Goal: Task Accomplishment & Management: Manage account settings

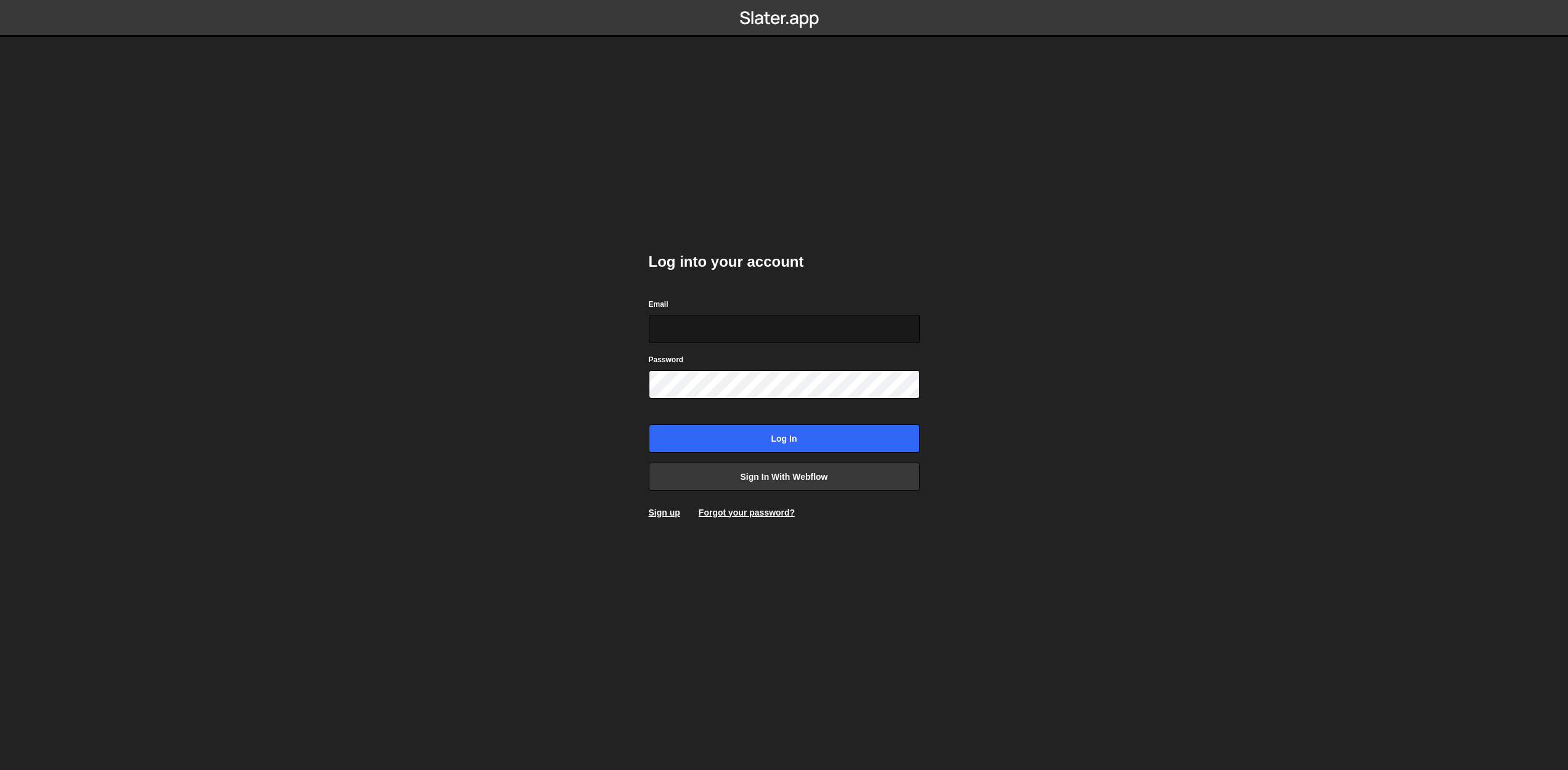
click at [719, 336] on input "Email" at bounding box center [784, 329] width 271 height 28
click at [1058, 325] on body "Log into your account Email Password Log in Sign in with Webflow Sign up Forgot…" at bounding box center [784, 385] width 1568 height 770
click at [669, 513] on link "Sign up" at bounding box center [665, 513] width 32 height 10
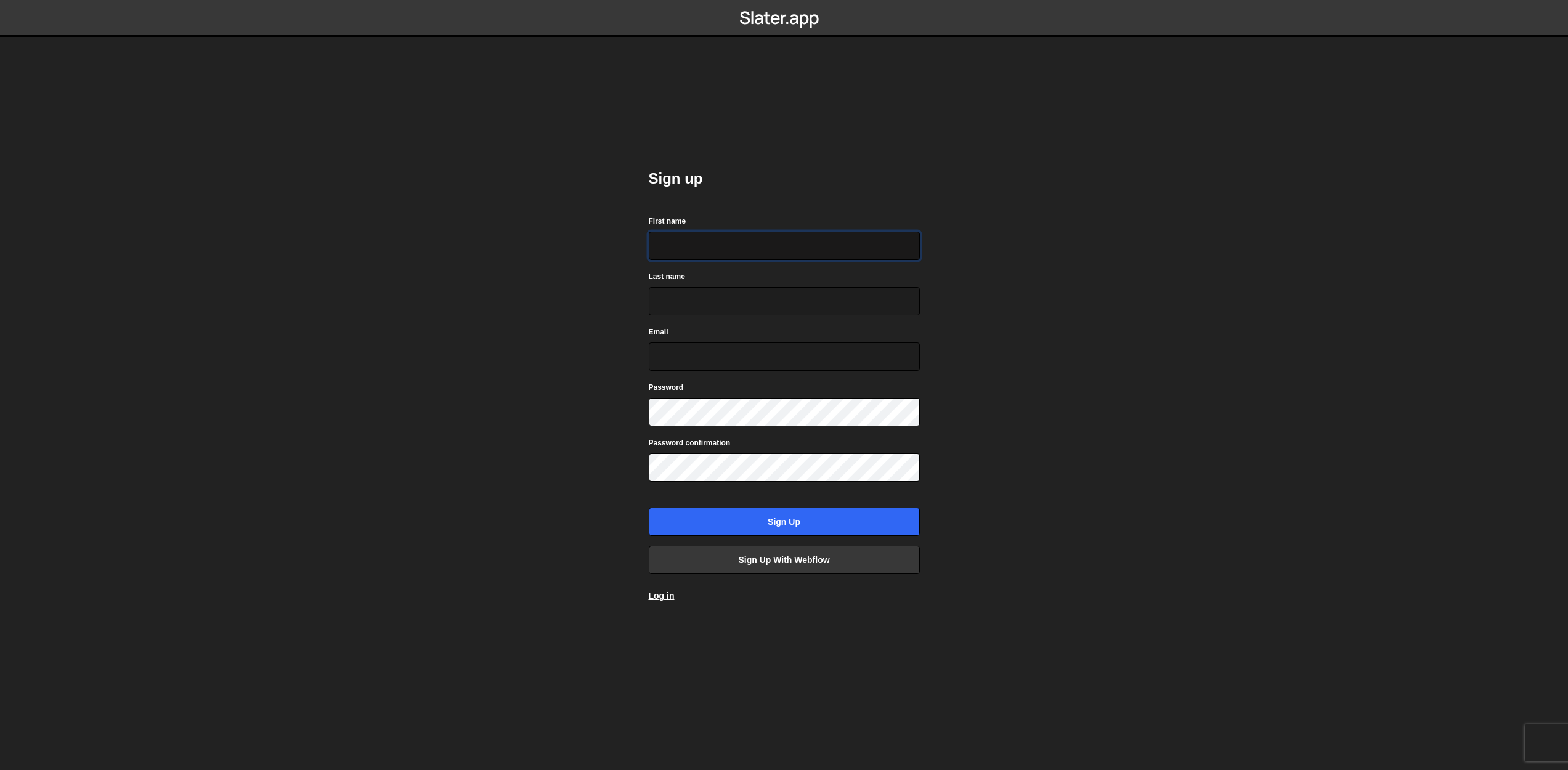
click at [692, 236] on input "First name" at bounding box center [784, 246] width 271 height 28
type input "[PERSON_NAME]"
type input "Zonneveld"
type input "[EMAIL_ADDRESS][DOMAIN_NAME]"
click at [789, 522] on input "Sign up" at bounding box center [784, 522] width 271 height 28
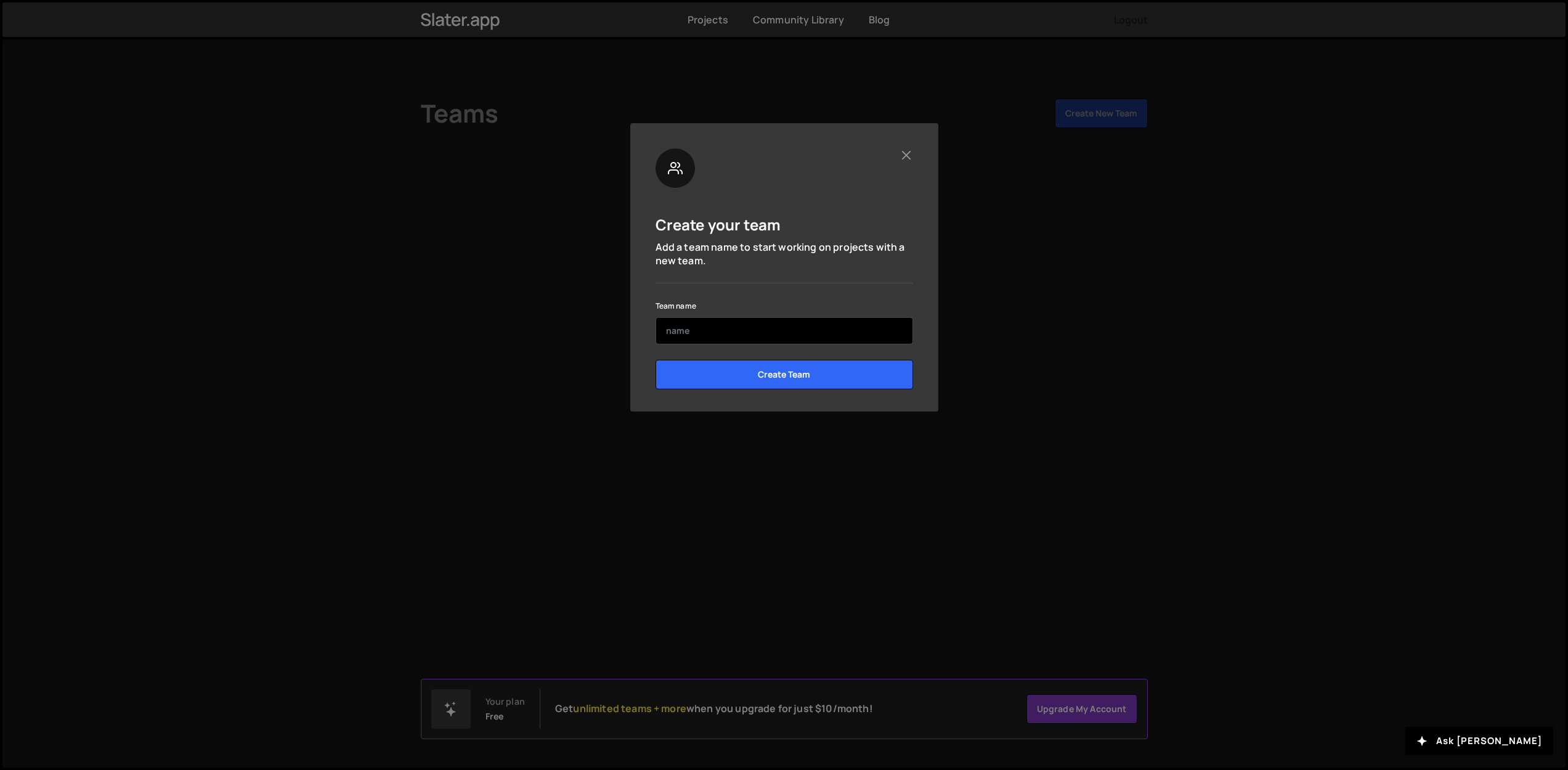
click at [796, 337] on input "text" at bounding box center [784, 330] width 257 height 27
type input "Reclamefabriek"
click at [792, 373] on input "Create Team" at bounding box center [784, 375] width 257 height 30
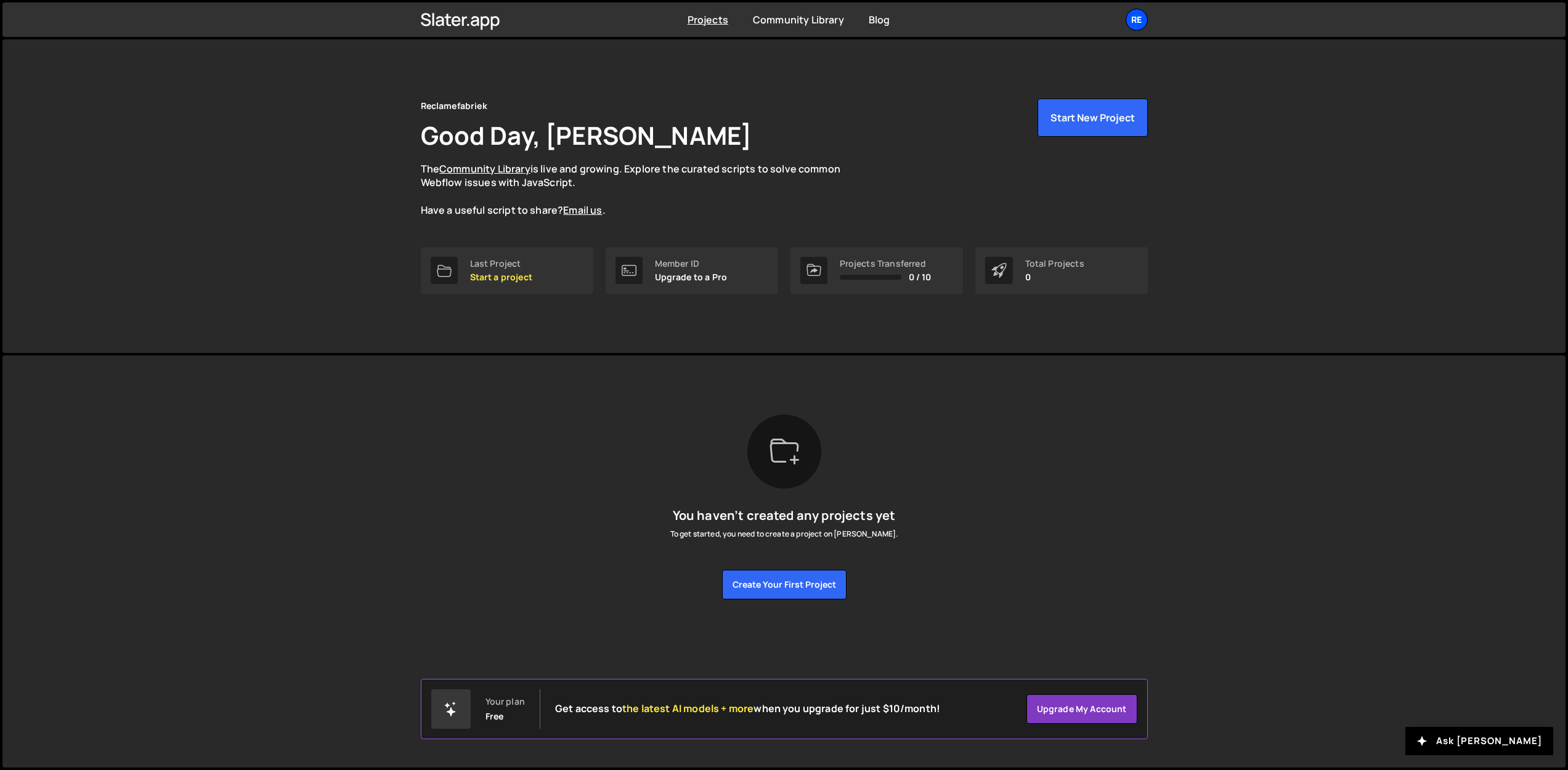
click at [1137, 22] on div "Re" at bounding box center [1136, 19] width 22 height 22
click at [1023, 113] on link "Upgrade" at bounding box center [1070, 116] width 152 height 22
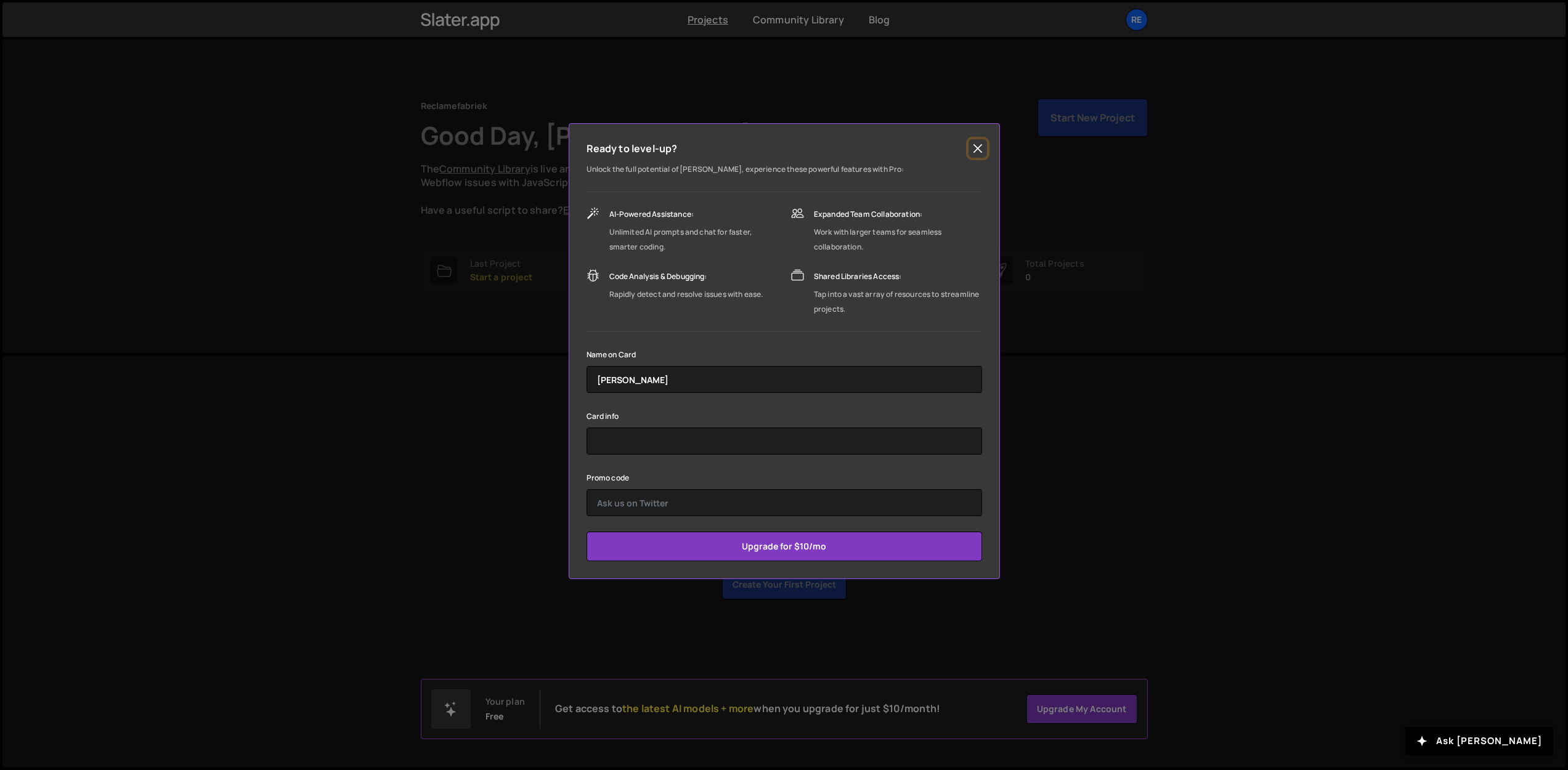
click at [979, 147] on button "Close" at bounding box center [978, 148] width 18 height 18
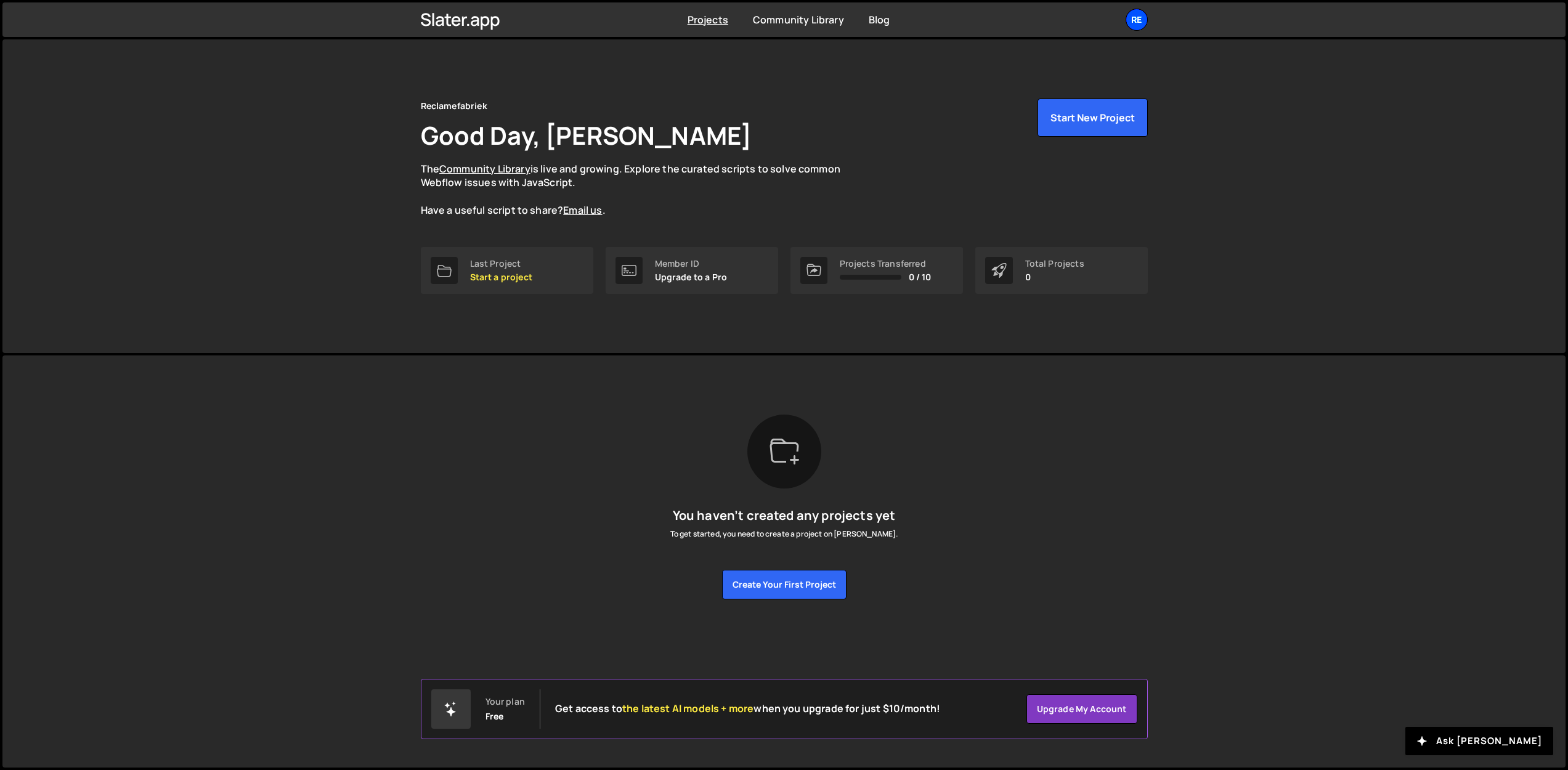
click at [1144, 19] on div "Re" at bounding box center [1136, 19] width 22 height 22
click at [1023, 93] on link "Account" at bounding box center [1070, 94] width 152 height 22
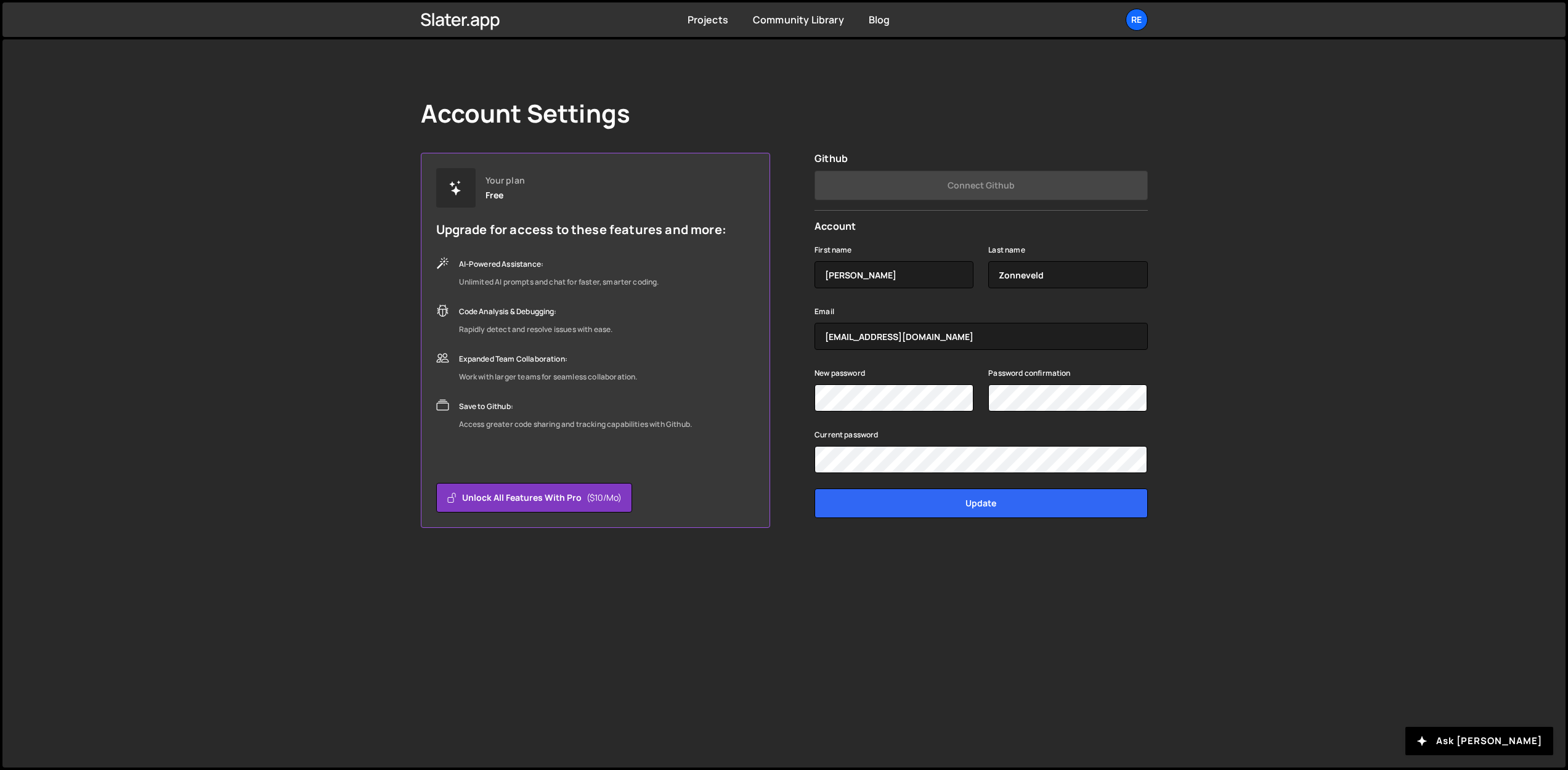
click at [491, 191] on div "Free" at bounding box center [495, 196] width 18 height 10
click at [470, 22] on icon at bounding box center [475, 21] width 8 height 10
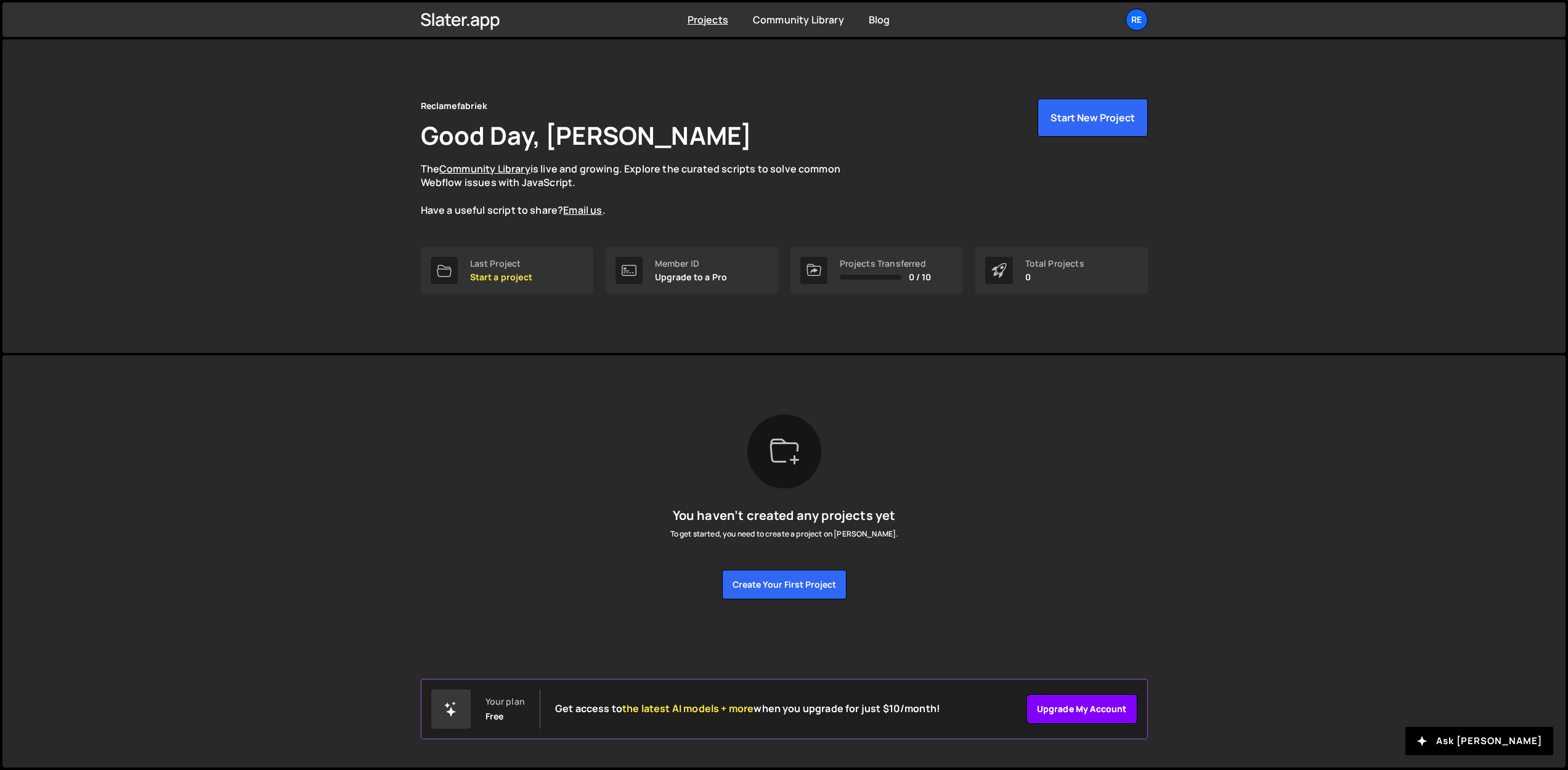
click at [1087, 714] on link "Upgrade my account" at bounding box center [1081, 709] width 111 height 30
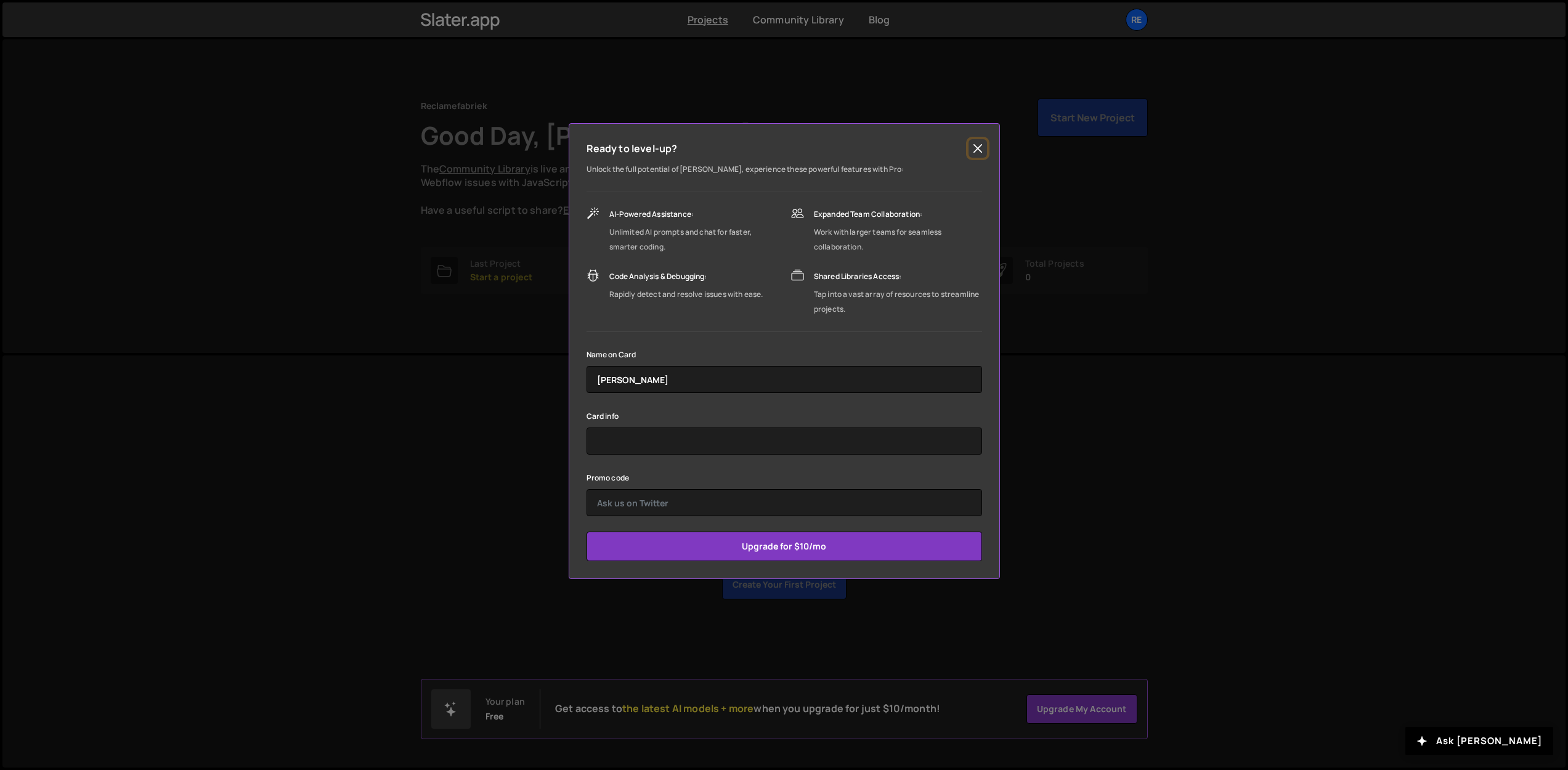
click at [981, 151] on button "Close" at bounding box center [978, 148] width 18 height 18
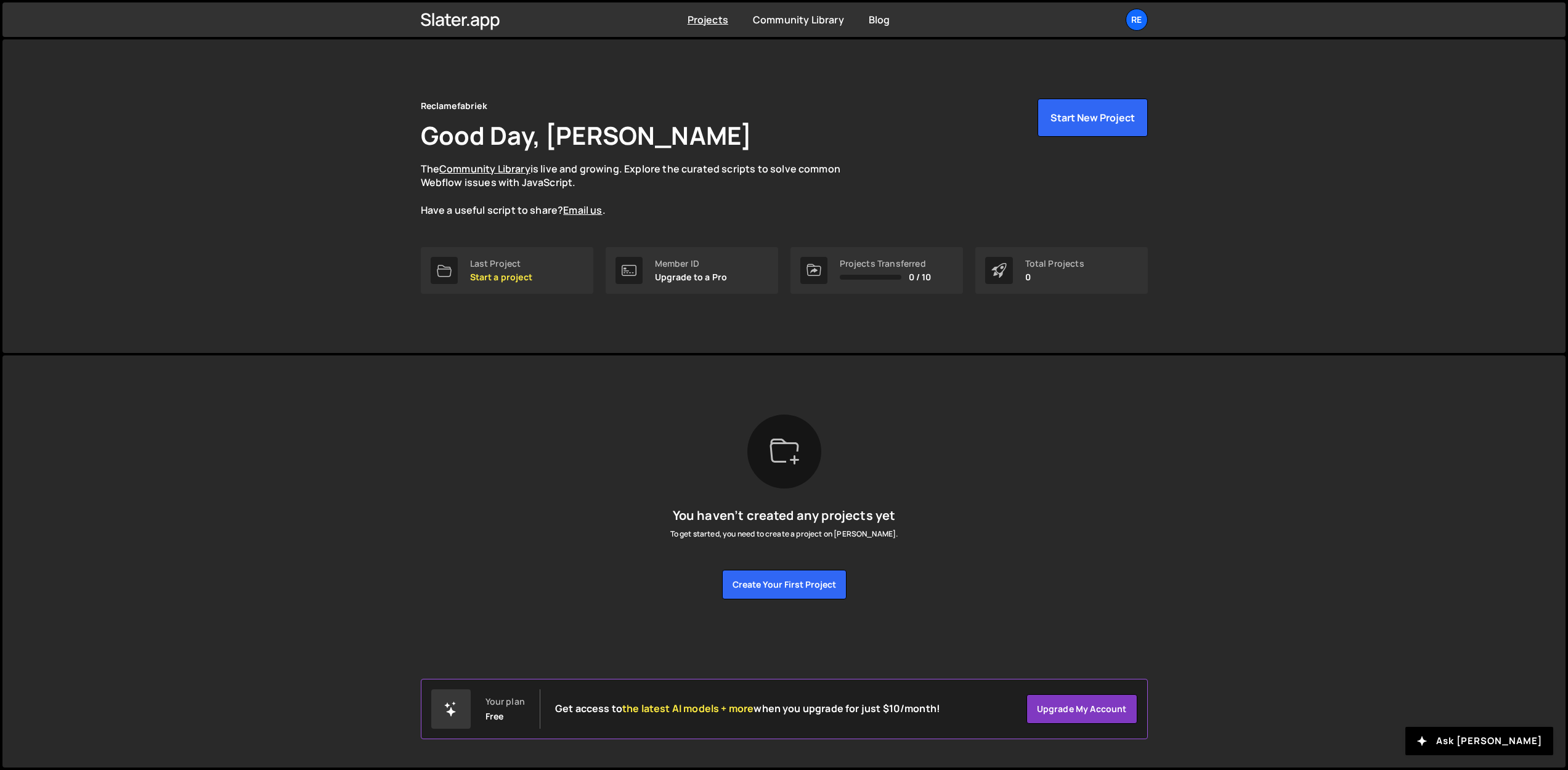
click at [1167, 323] on div "Reclamefabriek Good Day, [PERSON_NAME] The Community Library is live and growin…" at bounding box center [784, 196] width 1563 height 314
click at [1128, 18] on div "Re" at bounding box center [1136, 19] width 22 height 22
click at [1043, 75] on link "Your Teams" at bounding box center [1070, 72] width 152 height 22
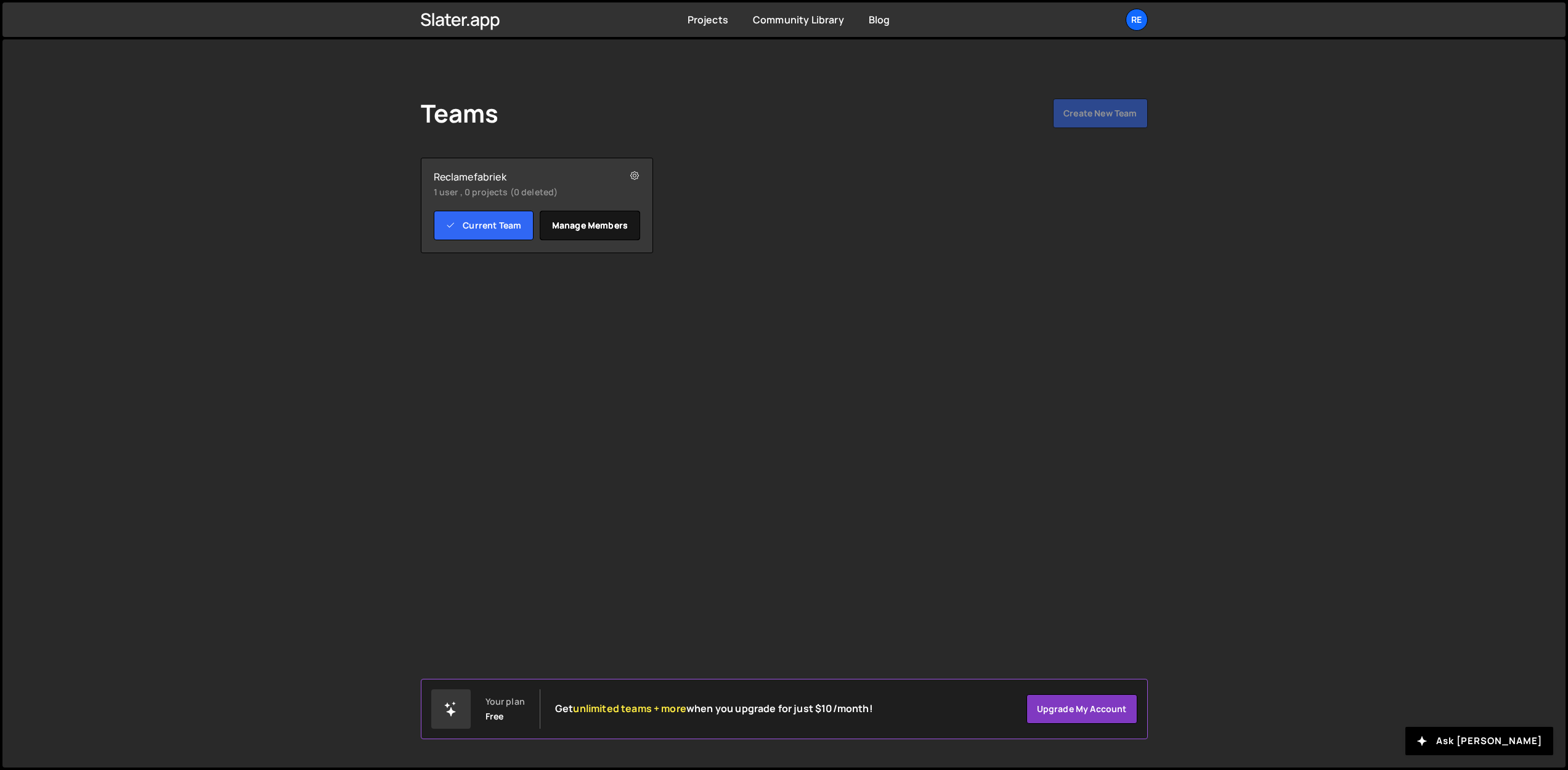
click at [600, 231] on link "Manage members" at bounding box center [590, 226] width 101 height 30
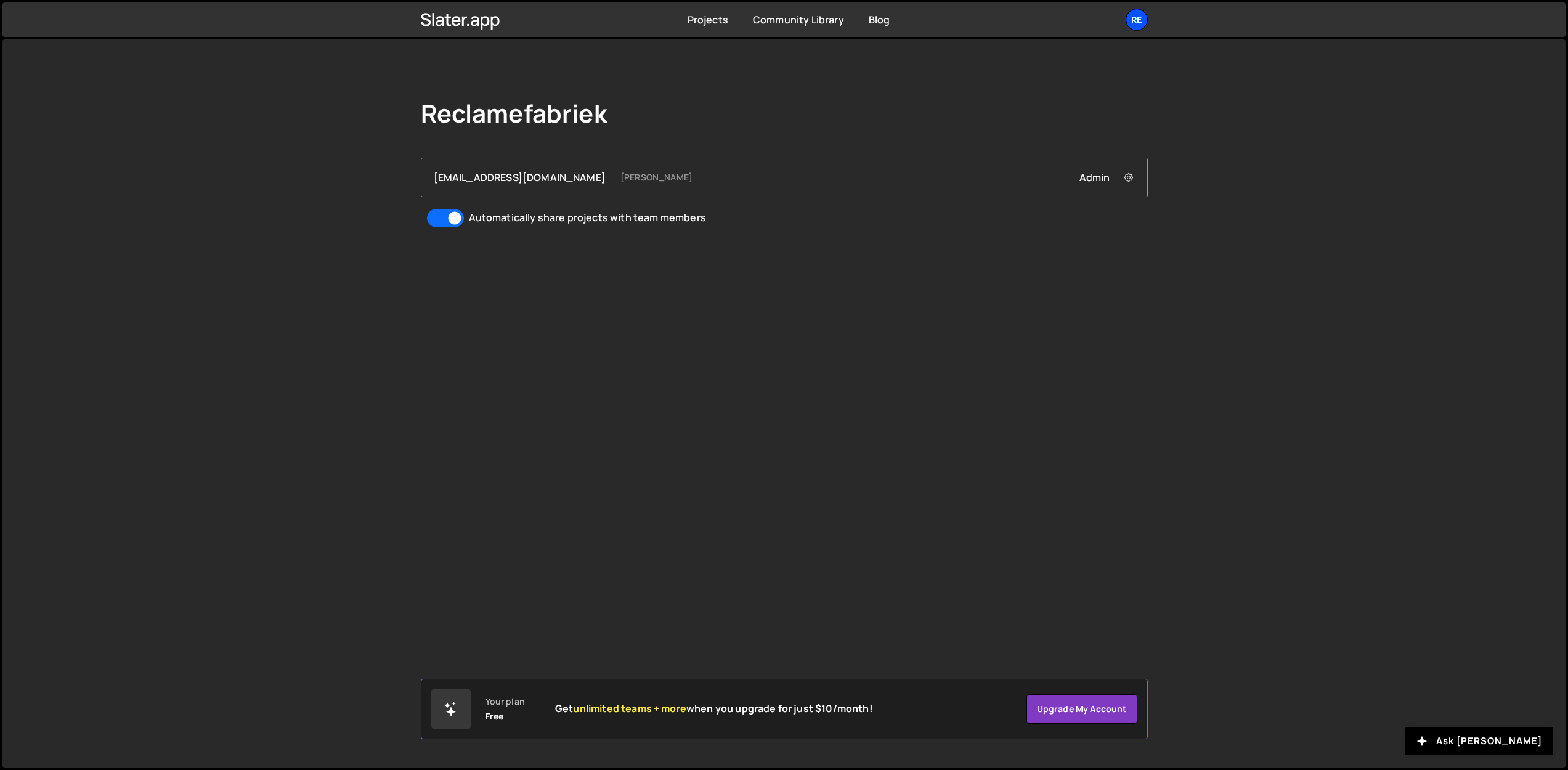
click at [1135, 22] on div "Re" at bounding box center [1136, 19] width 22 height 22
click at [1038, 54] on link "Projects" at bounding box center [1070, 51] width 152 height 22
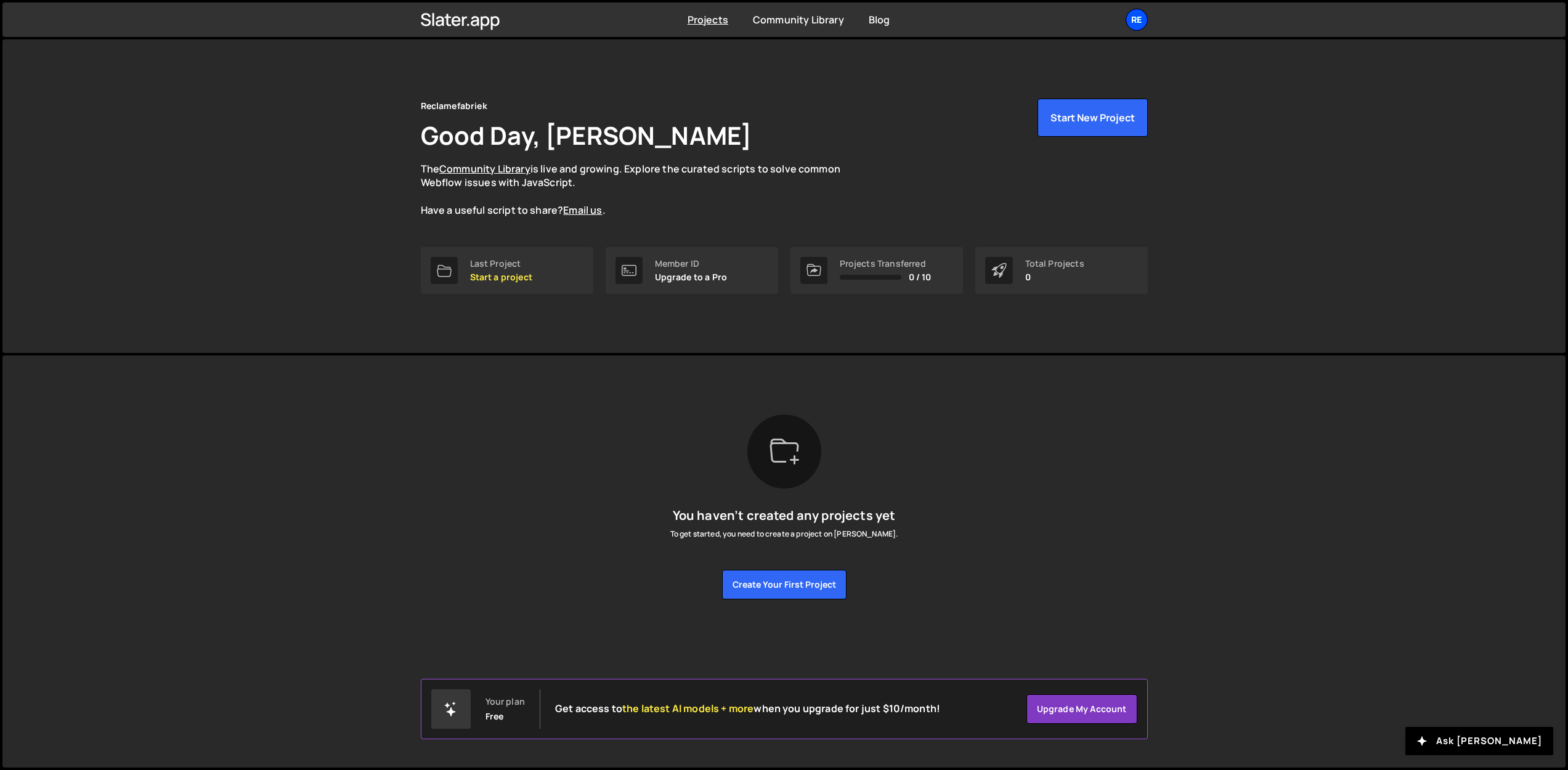
click at [1134, 21] on div "Re" at bounding box center [1136, 19] width 22 height 22
click at [1038, 95] on link "Account" at bounding box center [1070, 94] width 152 height 22
